Goal: Browse casually: Explore the website without a specific task or goal

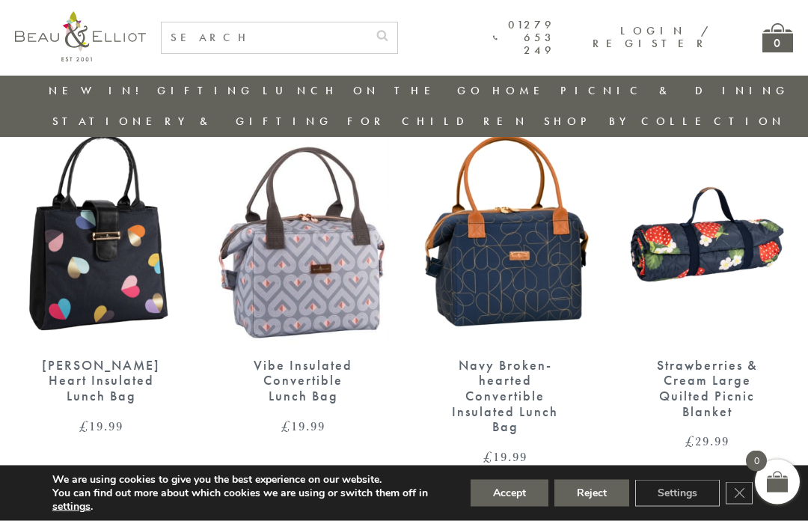
scroll to position [2588, 0]
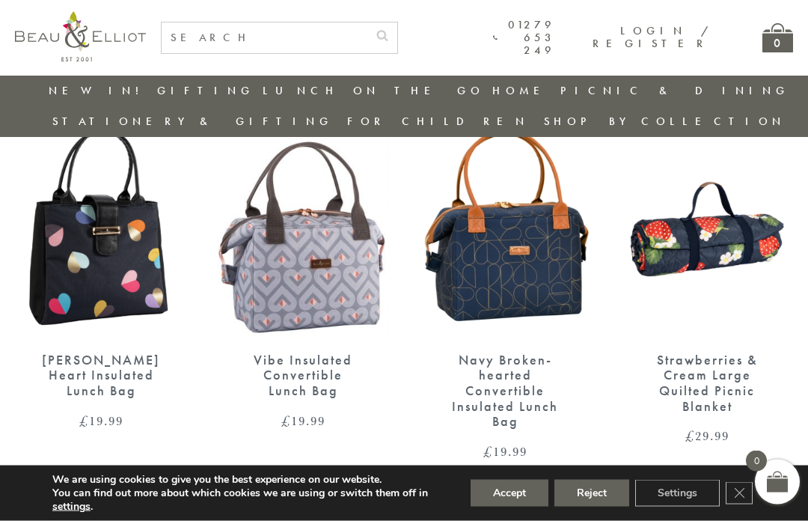
click at [335, 272] on img at bounding box center [303, 226] width 172 height 222
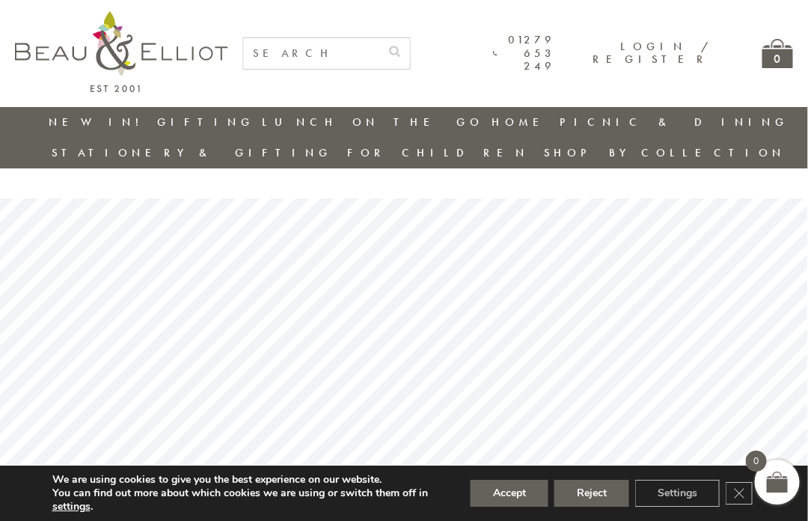
scroll to position [0, 6]
click at [43, 64] on img at bounding box center [121, 51] width 213 height 81
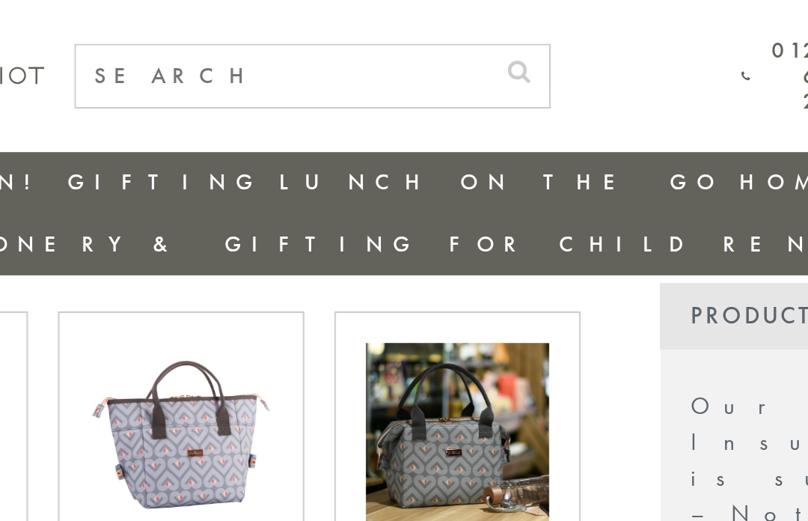
scroll to position [450, 12]
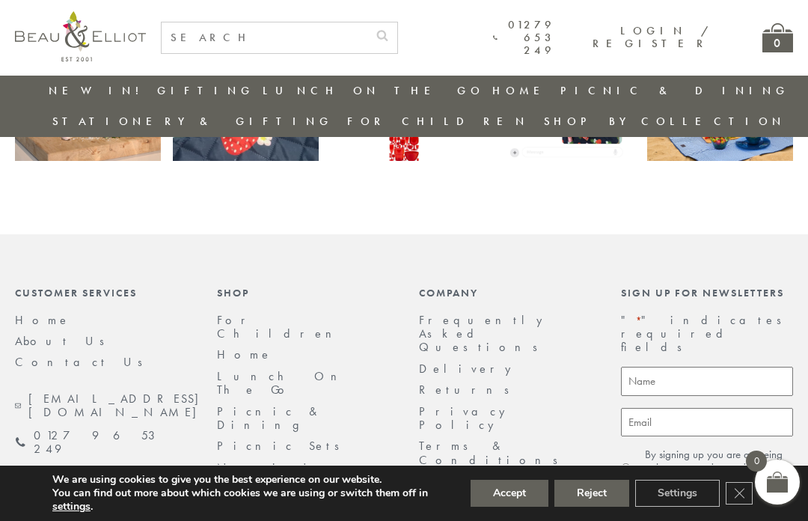
scroll to position [3235, 0]
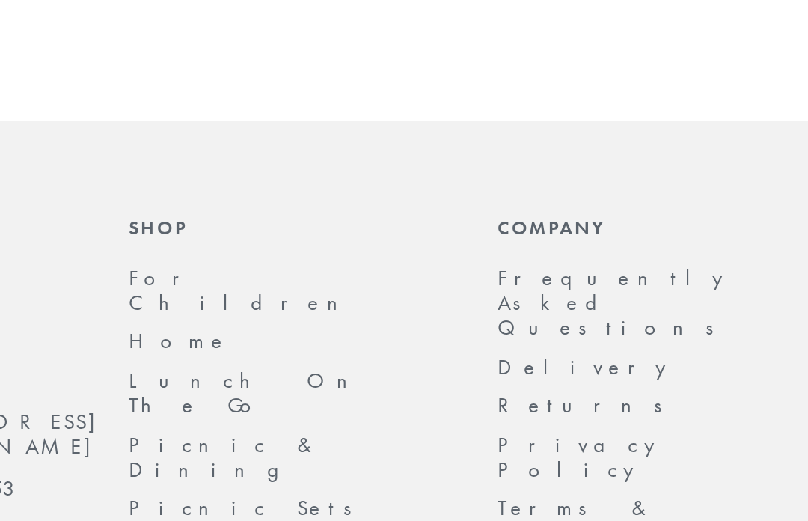
click at [217, 348] on link "Lunch On The Go" at bounding box center [283, 362] width 132 height 29
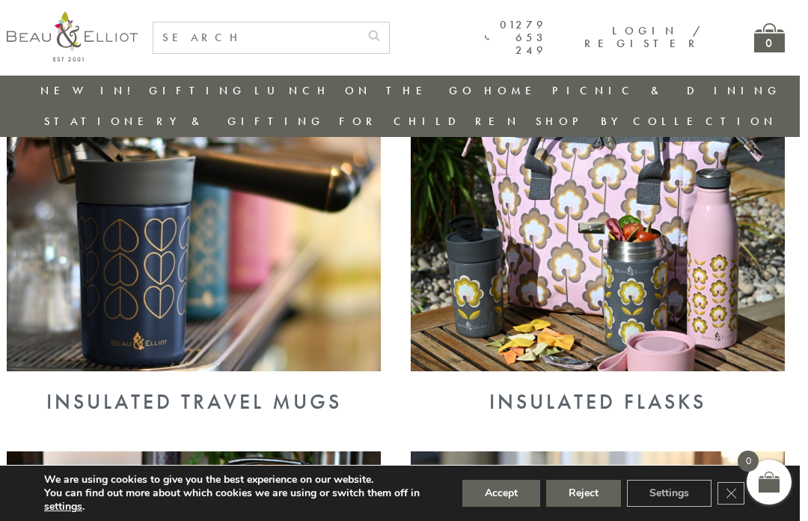
scroll to position [818, 15]
